Goal: Book appointment/travel/reservation

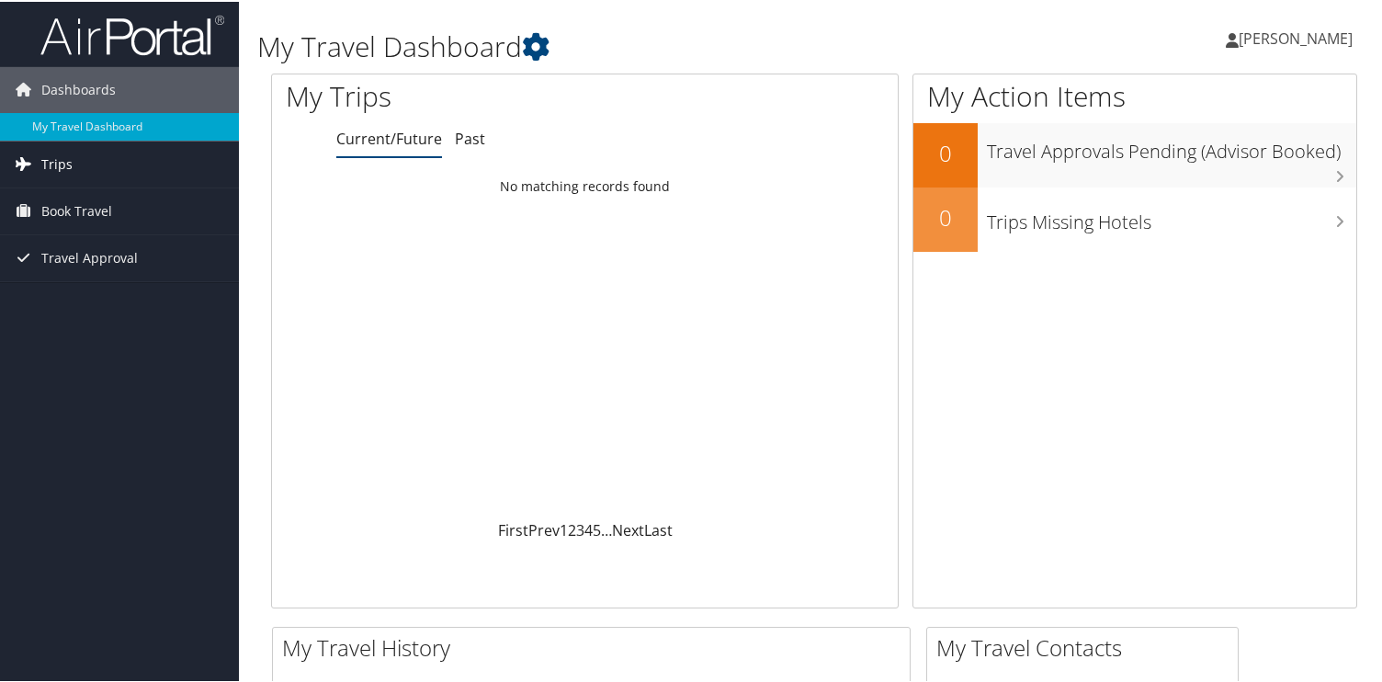
click at [57, 171] on span "Trips" at bounding box center [56, 163] width 31 height 46
click at [104, 293] on span "Book Travel" at bounding box center [76, 292] width 71 height 46
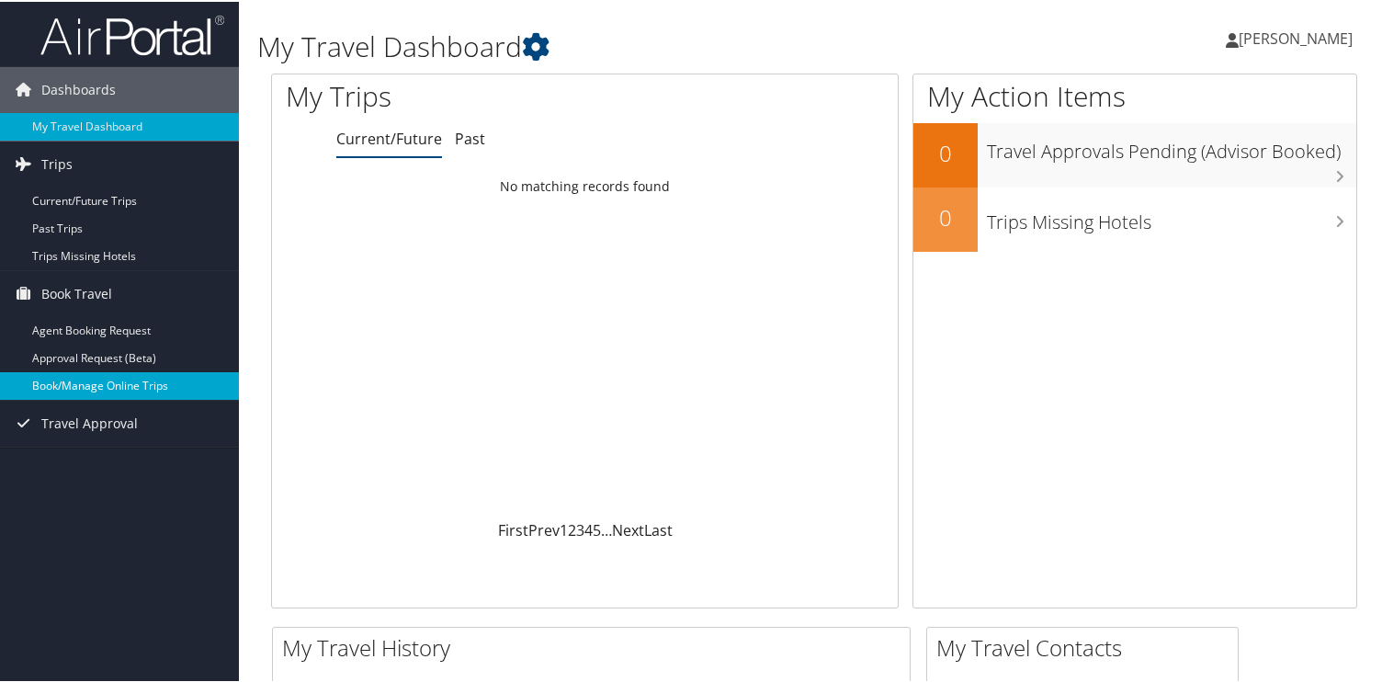
click at [116, 384] on link "Book/Manage Online Trips" at bounding box center [119, 384] width 239 height 28
